Goal: Obtain resource: Download file/media

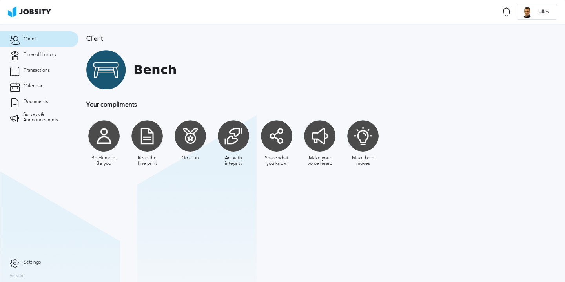
click at [247, 64] on div "Bench" at bounding box center [298, 69] width 425 height 39
click at [158, 73] on h1 "Bench" at bounding box center [155, 70] width 44 height 15
click at [33, 73] on span "Transactions" at bounding box center [37, 70] width 26 height 5
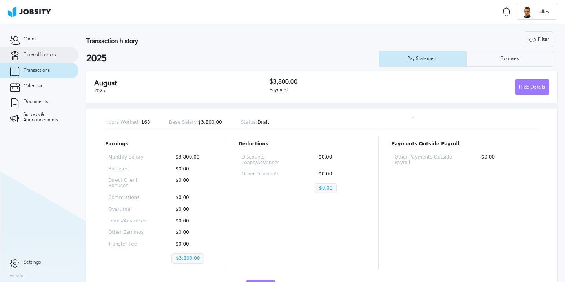
click at [39, 56] on span "Time off history" at bounding box center [40, 54] width 33 height 5
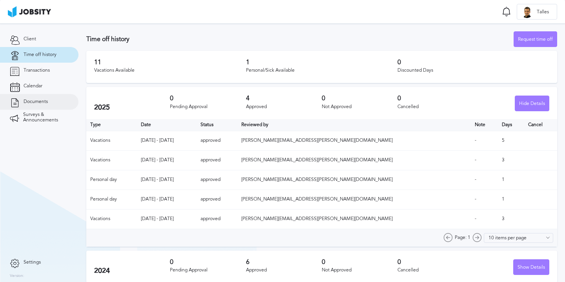
click at [32, 102] on span "Documents" at bounding box center [36, 101] width 24 height 5
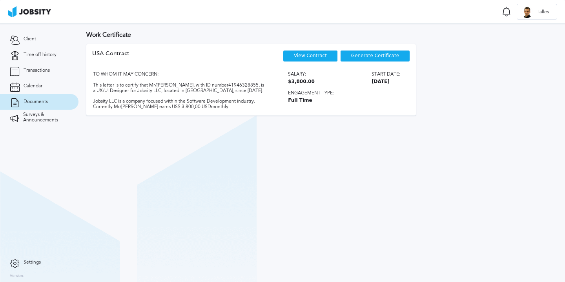
click at [358, 58] on span "Generate Certificate" at bounding box center [375, 55] width 48 height 5
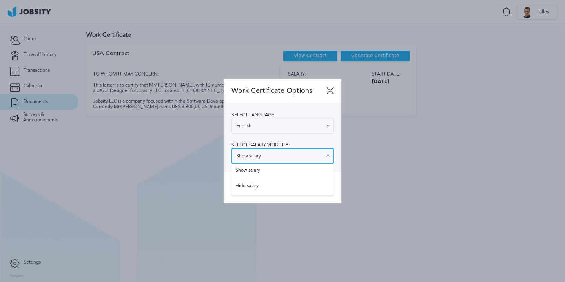
click at [269, 158] on input "Show salary" at bounding box center [282, 156] width 102 height 16
type input "Hide salary"
click at [265, 183] on div "Work Certificate Options Select language: English English Spanish Select salary…" at bounding box center [283, 141] width 118 height 125
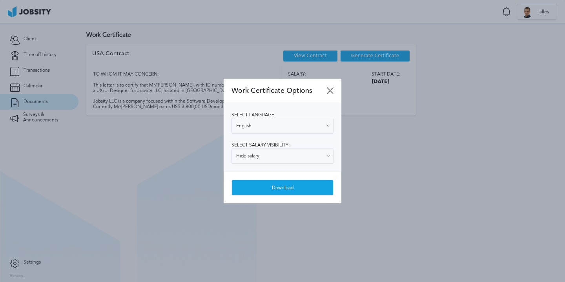
click at [288, 187] on div "Download" at bounding box center [282, 188] width 101 height 16
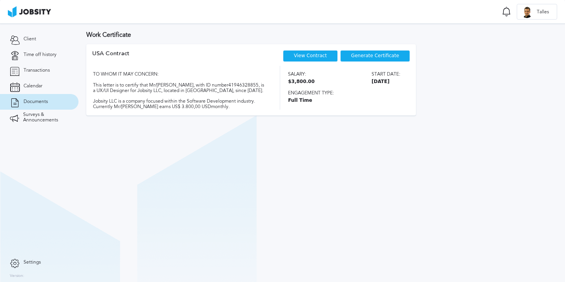
click at [360, 58] on span "Generate Certificate" at bounding box center [375, 55] width 48 height 5
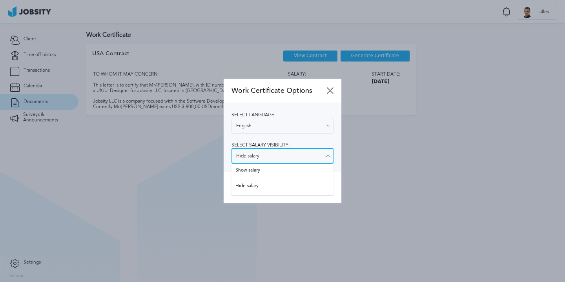
click at [283, 149] on input "Hide salary" at bounding box center [282, 156] width 102 height 16
type input "Show salary"
click at [269, 171] on div "Select language: English English Spanish Select salary visibility: Show salary …" at bounding box center [283, 137] width 118 height 69
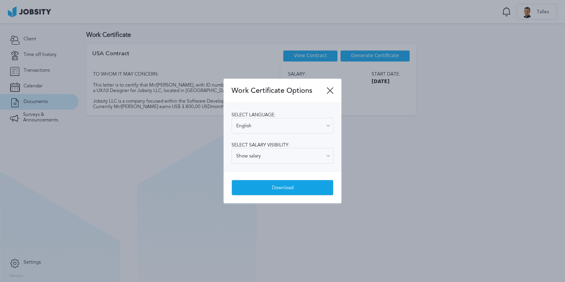
click at [295, 192] on div "Download" at bounding box center [282, 188] width 101 height 16
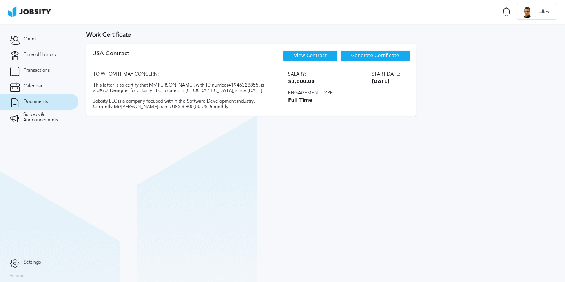
click at [385, 138] on section "Work Certificate USA [DEMOGRAPHIC_DATA] View Contract Generate Certificate TO W…" at bounding box center [321, 153] width 486 height 259
click at [320, 56] on link "View Contract" at bounding box center [310, 55] width 33 height 5
click at [327, 57] on div "View Contract" at bounding box center [310, 56] width 55 height 12
click at [316, 57] on link "View Contract" at bounding box center [310, 55] width 33 height 5
click at [49, 66] on link "Transactions" at bounding box center [39, 71] width 78 height 16
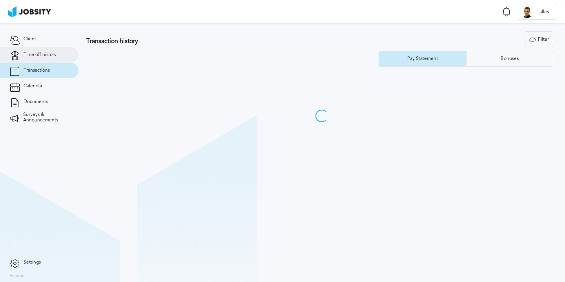
click at [49, 56] on span "Time off history" at bounding box center [40, 54] width 33 height 5
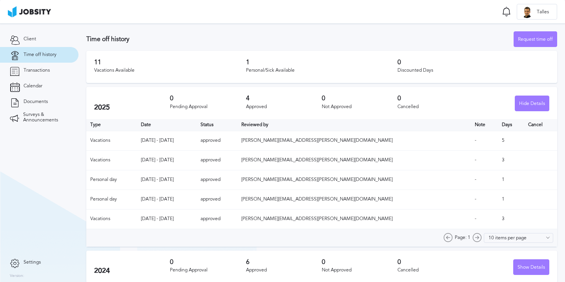
scroll to position [5, 0]
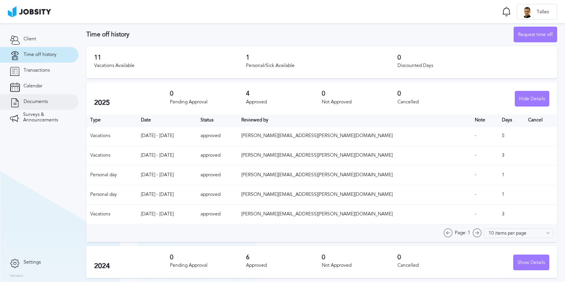
click at [42, 102] on span "Documents" at bounding box center [36, 101] width 24 height 5
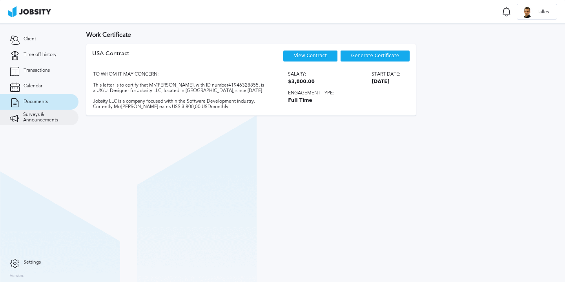
click at [43, 121] on span "Surveys & Announcements" at bounding box center [45, 117] width 45 height 11
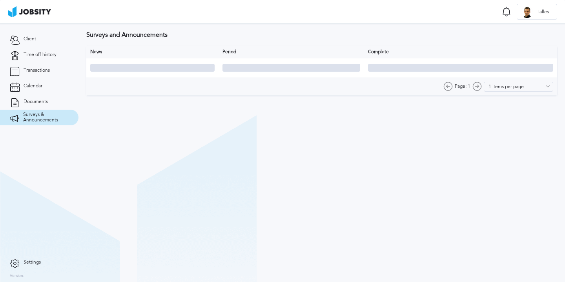
type input "10 items per page"
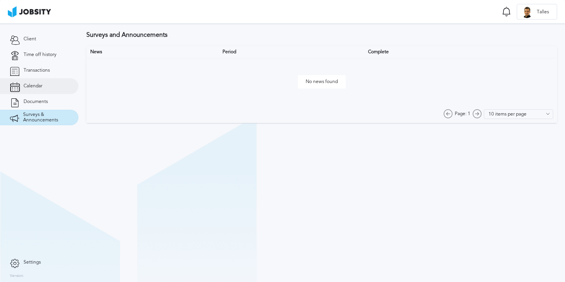
click at [43, 82] on link "Calendar" at bounding box center [39, 86] width 78 height 16
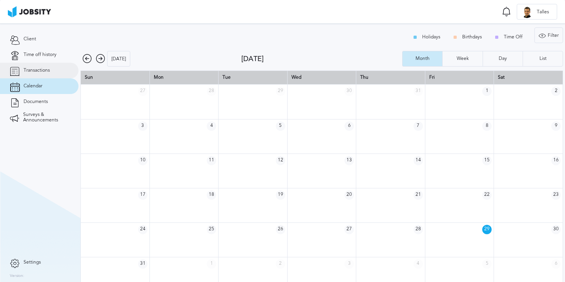
click at [46, 73] on span "Transactions" at bounding box center [37, 70] width 26 height 5
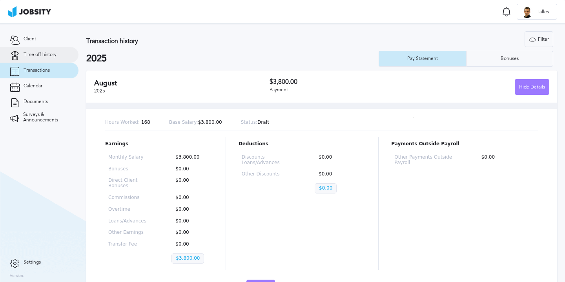
click at [47, 56] on span "Time off history" at bounding box center [40, 54] width 33 height 5
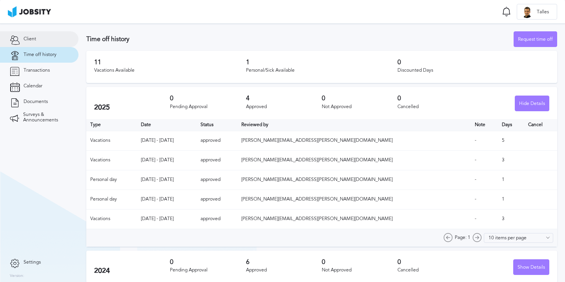
click at [47, 39] on link "Client" at bounding box center [39, 39] width 78 height 16
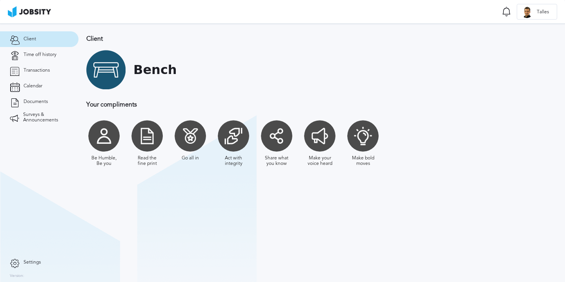
click at [116, 76] on div at bounding box center [105, 69] width 39 height 39
click at [146, 73] on h1 "Bench" at bounding box center [155, 70] width 44 height 15
click at [193, 156] on div "Go all in" at bounding box center [190, 158] width 17 height 5
click at [220, 141] on div at bounding box center [233, 135] width 31 height 31
click at [34, 67] on link "Transactions" at bounding box center [39, 71] width 78 height 16
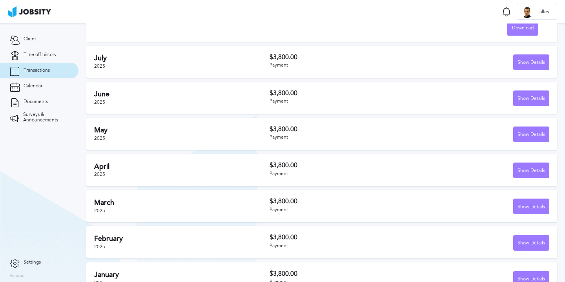
scroll to position [262, 0]
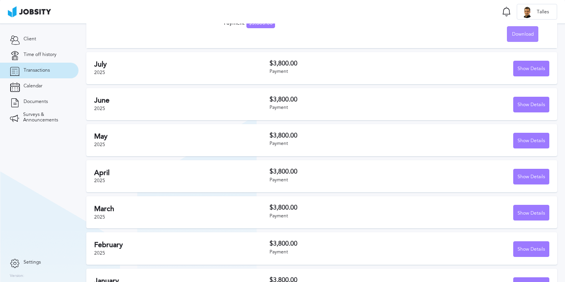
click at [527, 35] on span "Download" at bounding box center [523, 34] width 22 height 5
click at [526, 33] on li "English" at bounding box center [522, 34] width 31 height 16
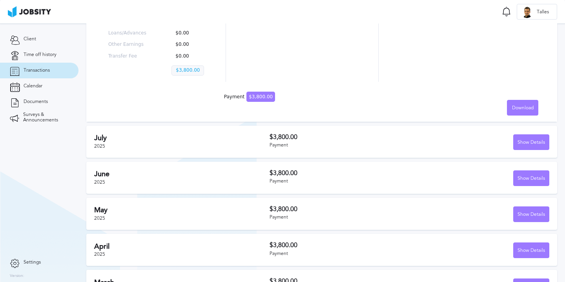
scroll to position [0, 0]
